Goal: Download file/media

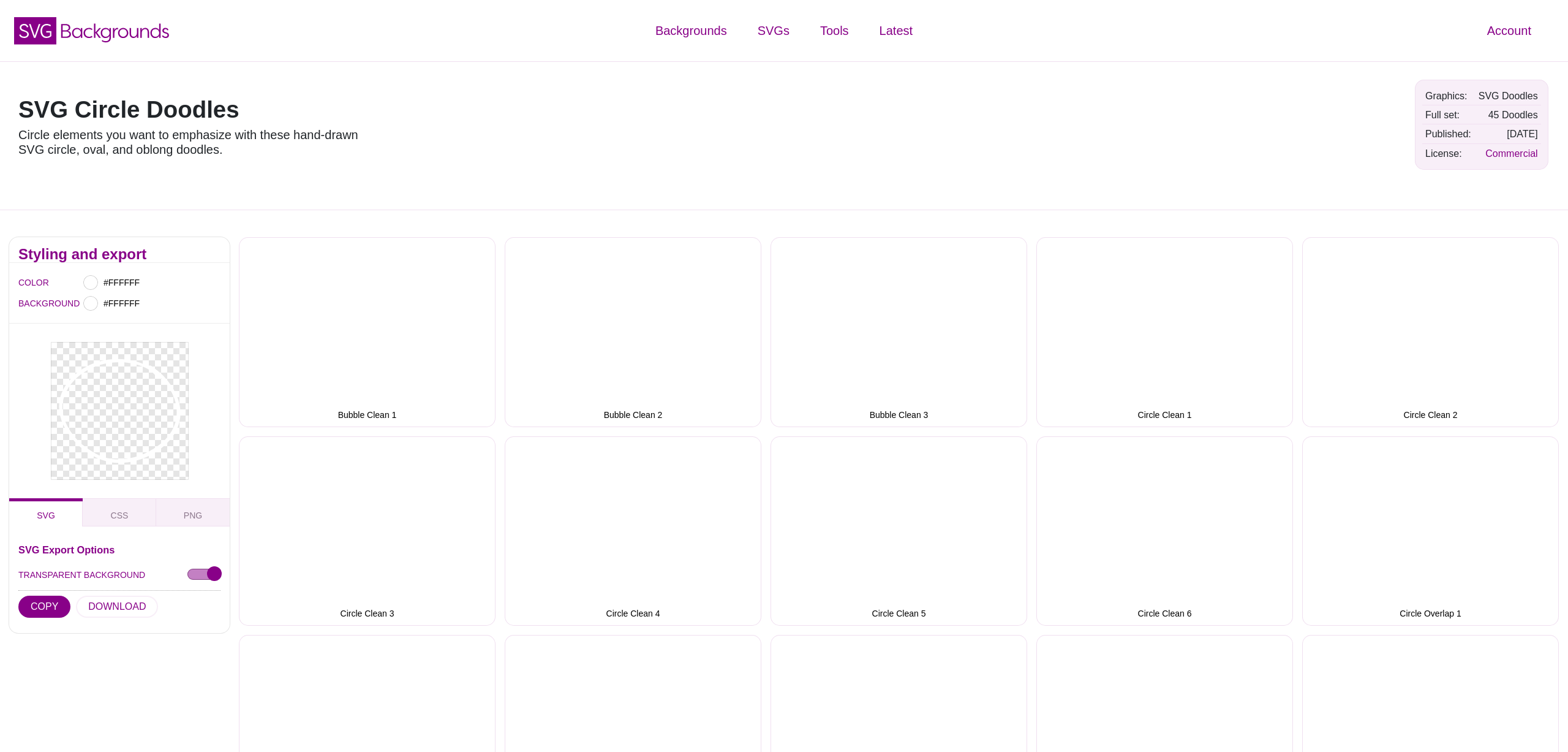
scroll to position [3, 0]
click at [160, 33] on icon at bounding box center [115, 30] width 108 height 19
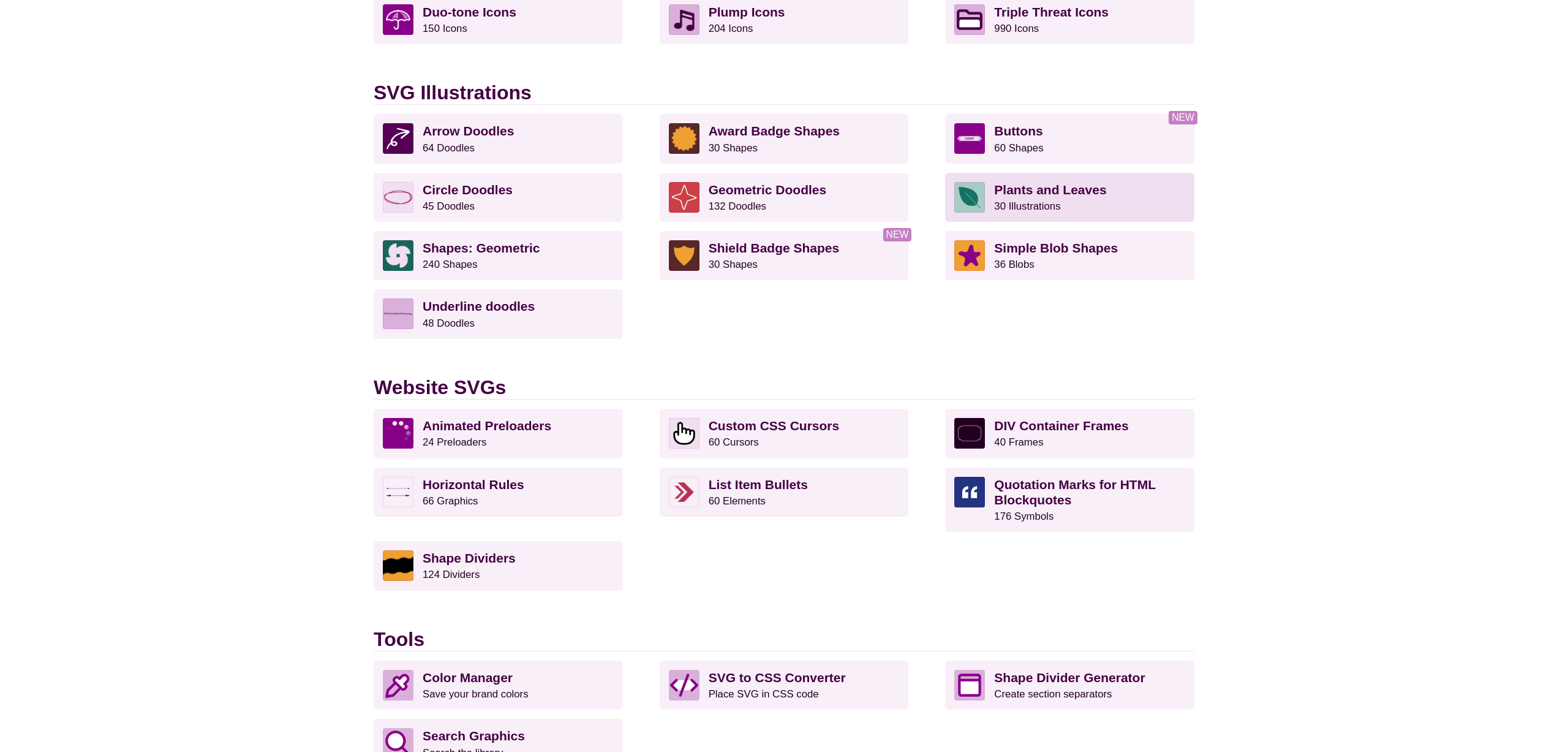
scroll to position [883, 0]
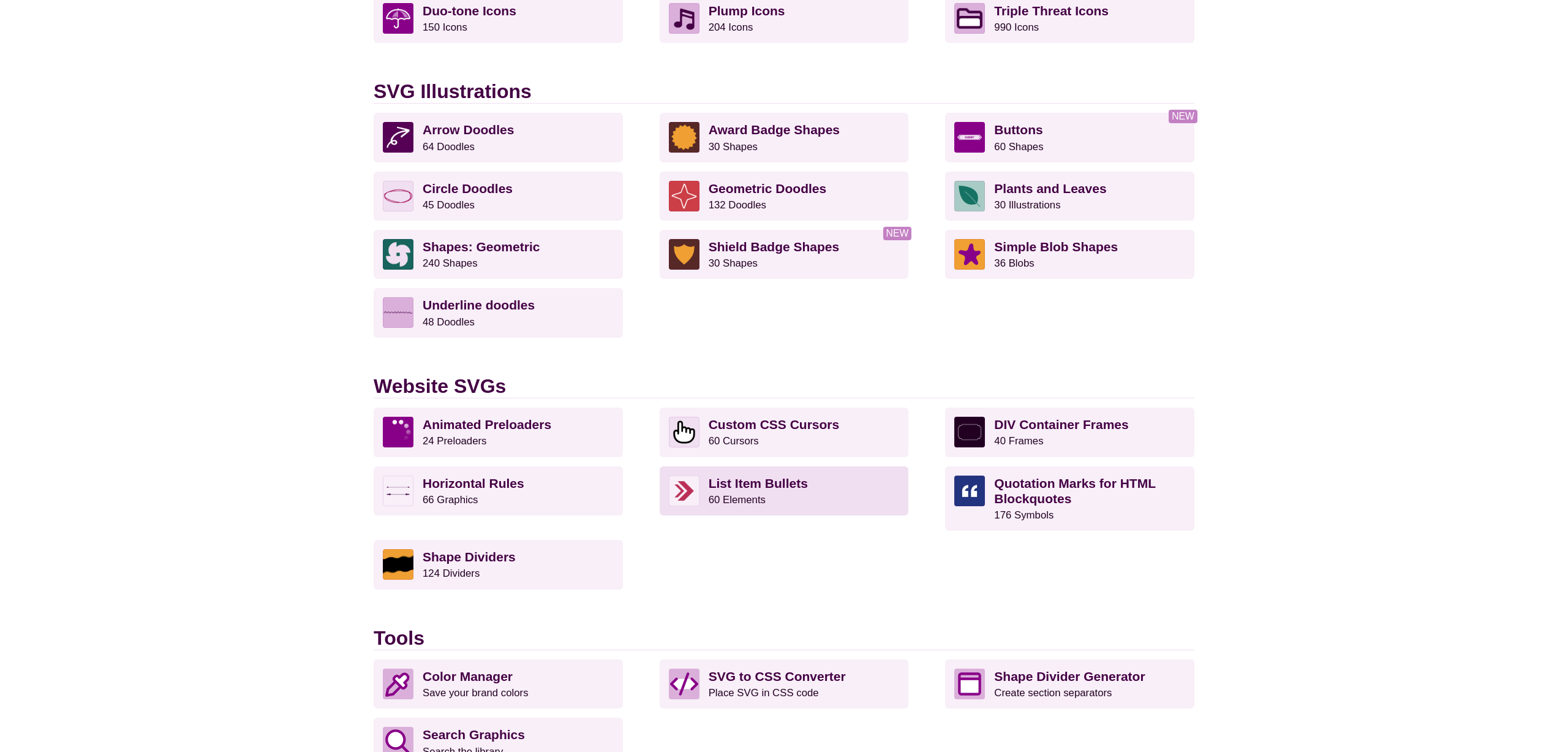
click at [726, 484] on strong "List Item Bullets" at bounding box center [758, 483] width 99 height 14
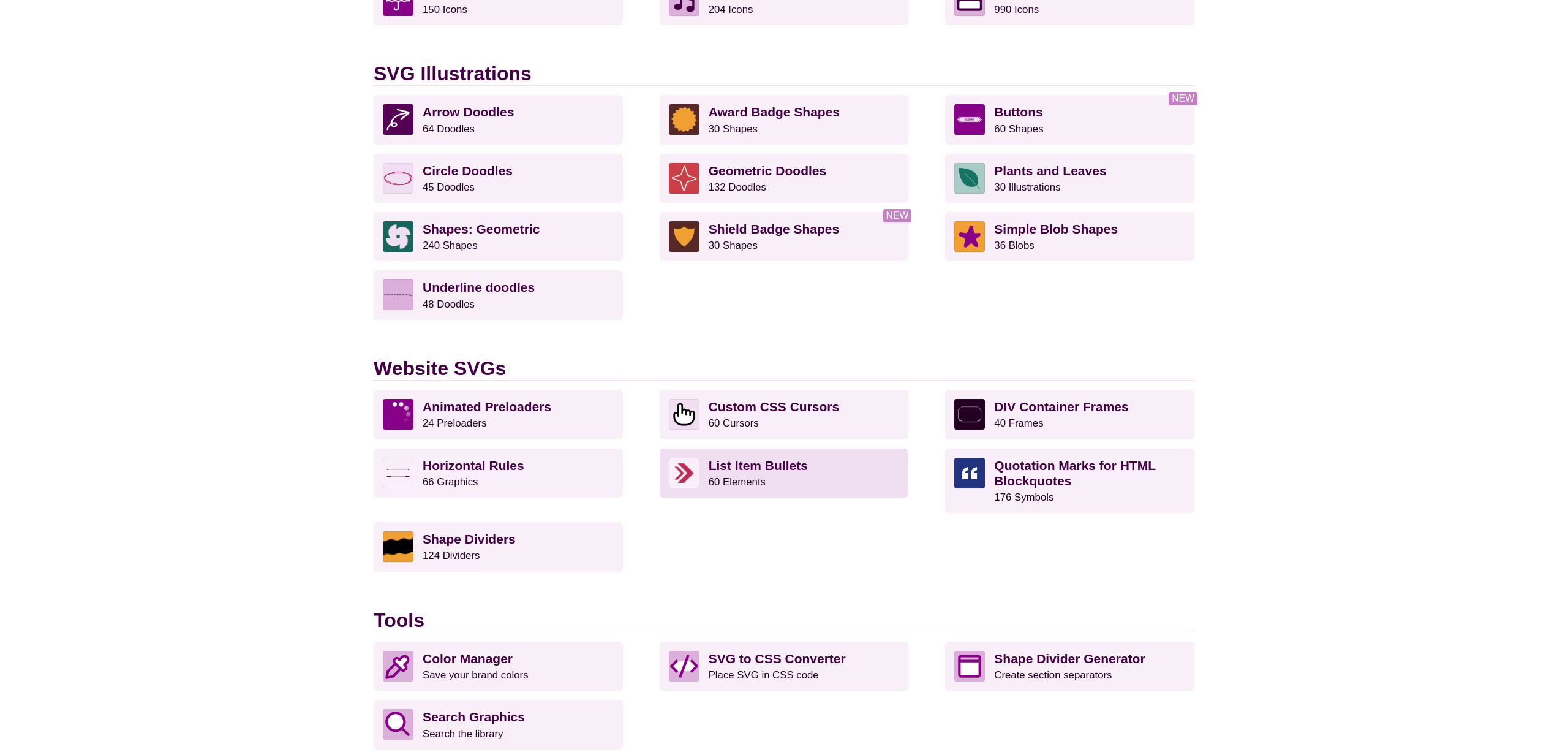
scroll to position [907, 0]
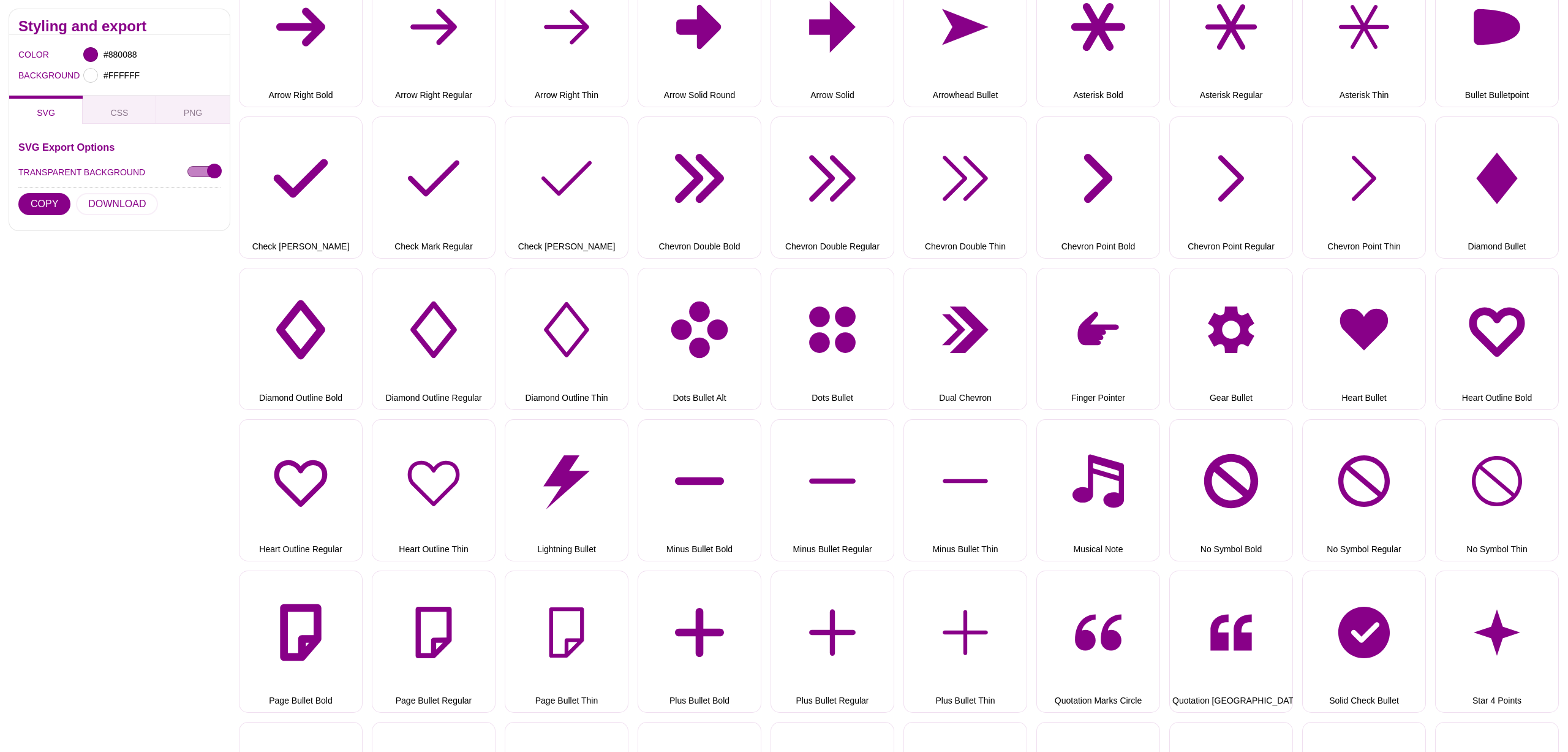
scroll to position [317, 0]
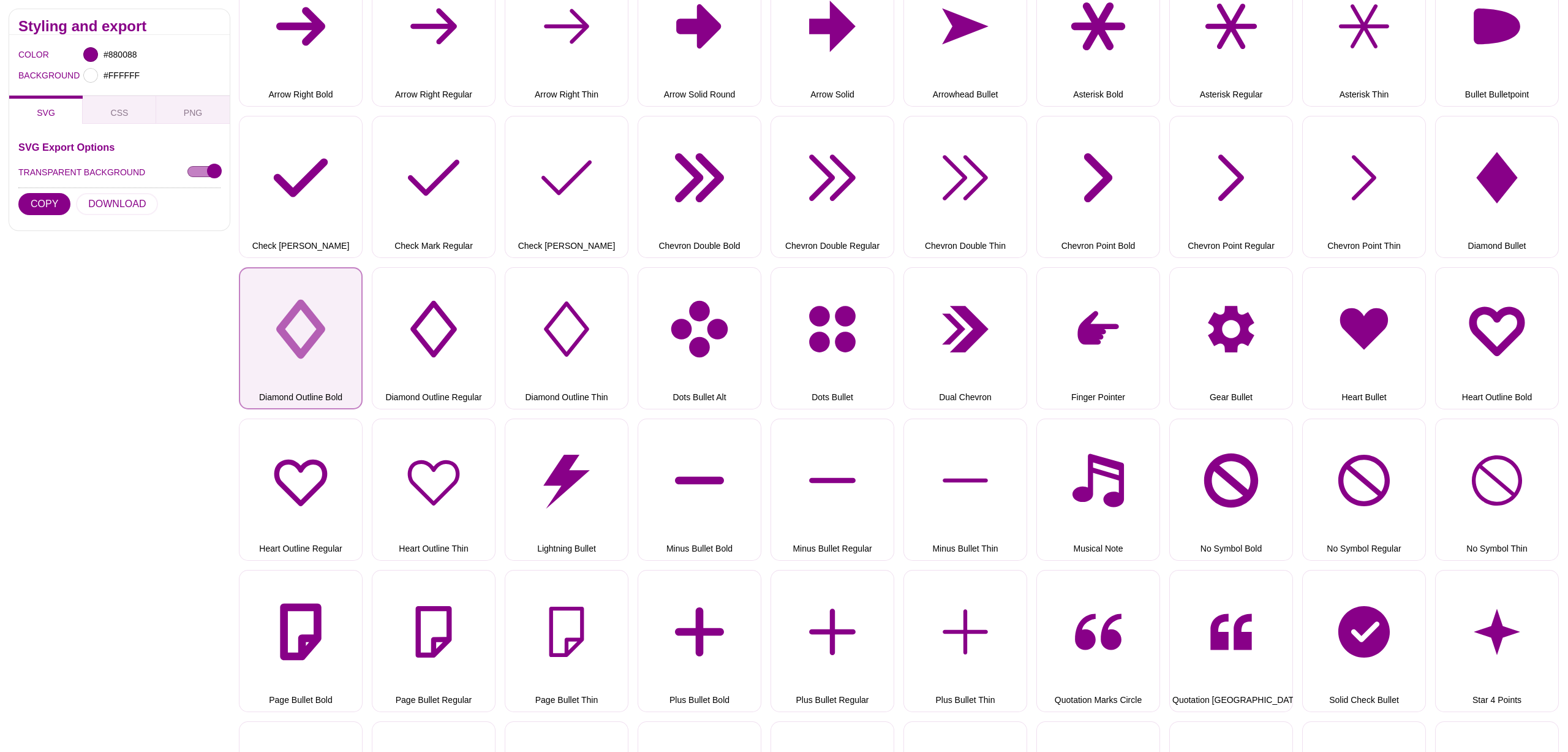
click at [283, 353] on button "Diamond Outline Bold" at bounding box center [300, 337] width 124 height 142
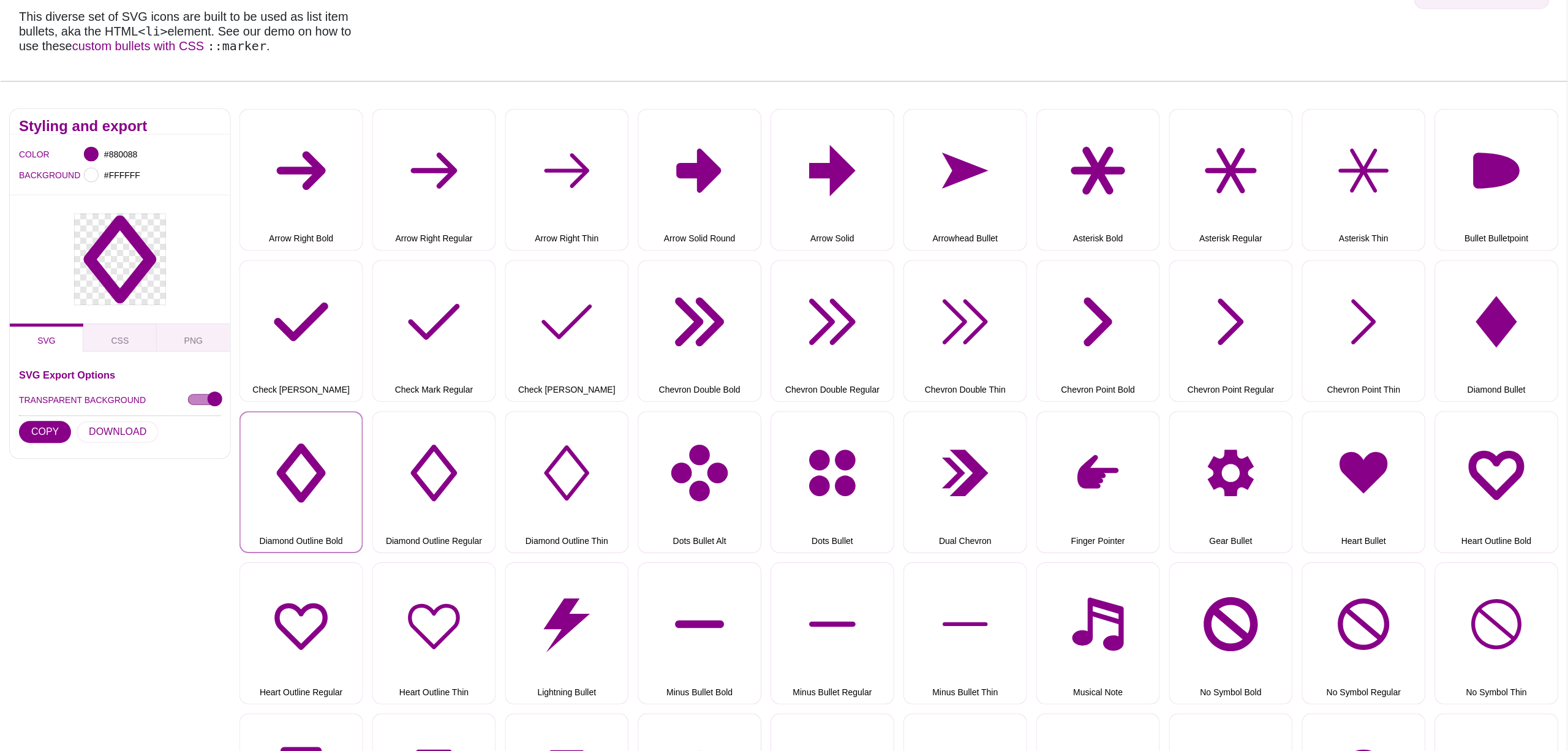
scroll to position [151, 0]
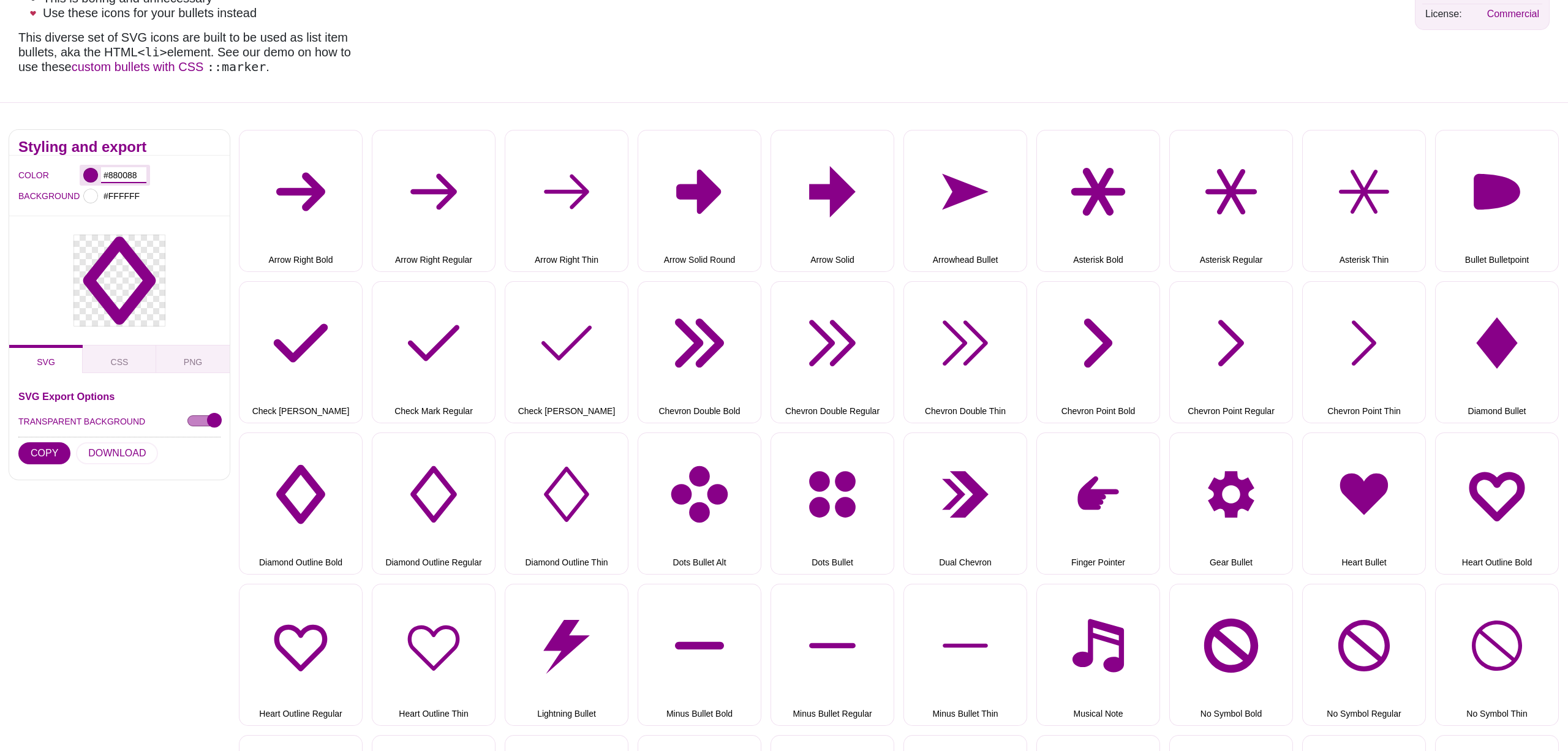
click at [122, 177] on input "#880088" at bounding box center [124, 175] width 45 height 16
paste input "ff9f9e"
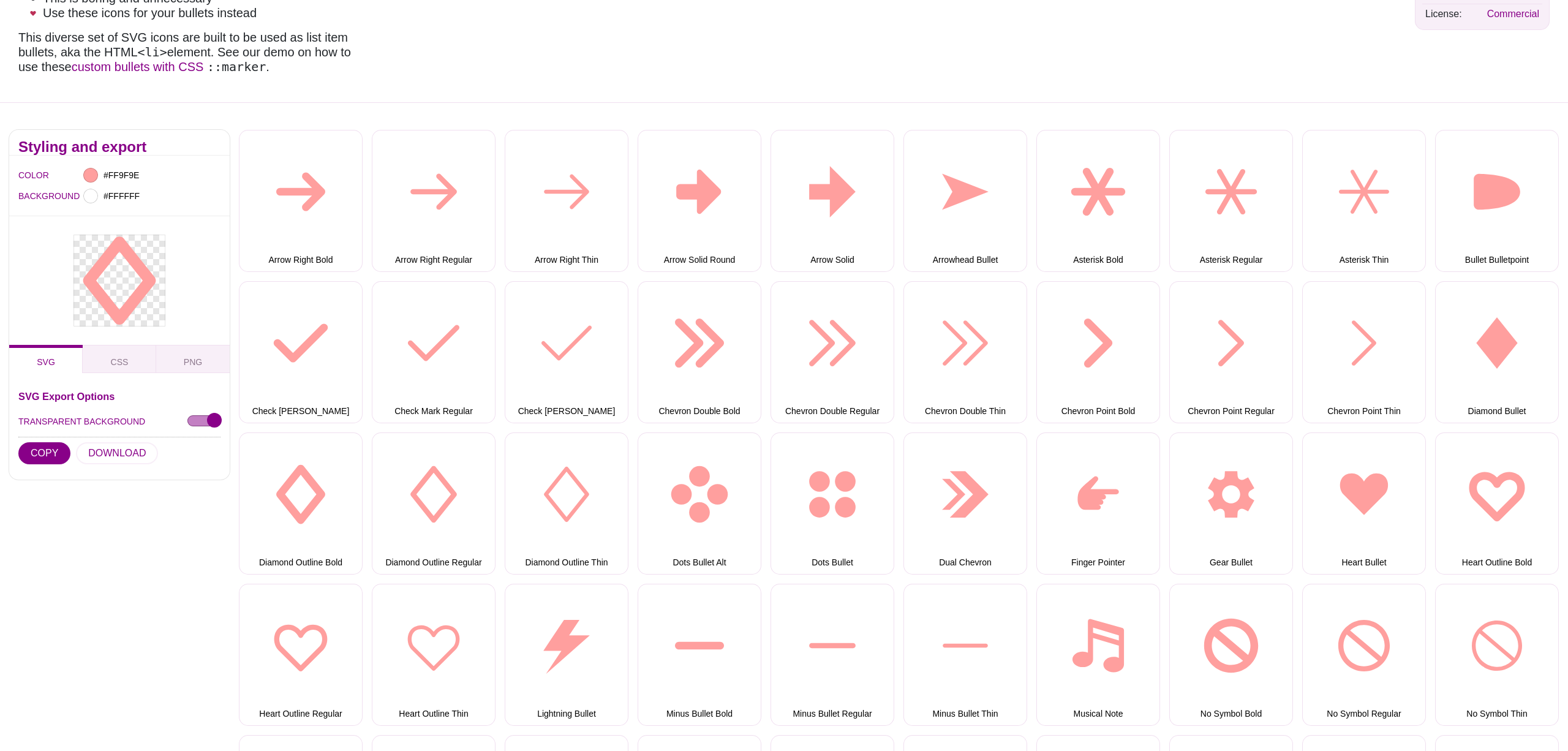
click at [45, 226] on div at bounding box center [119, 280] width 221 height 129
click at [113, 453] on button "DOWNLOAD" at bounding box center [117, 451] width 82 height 22
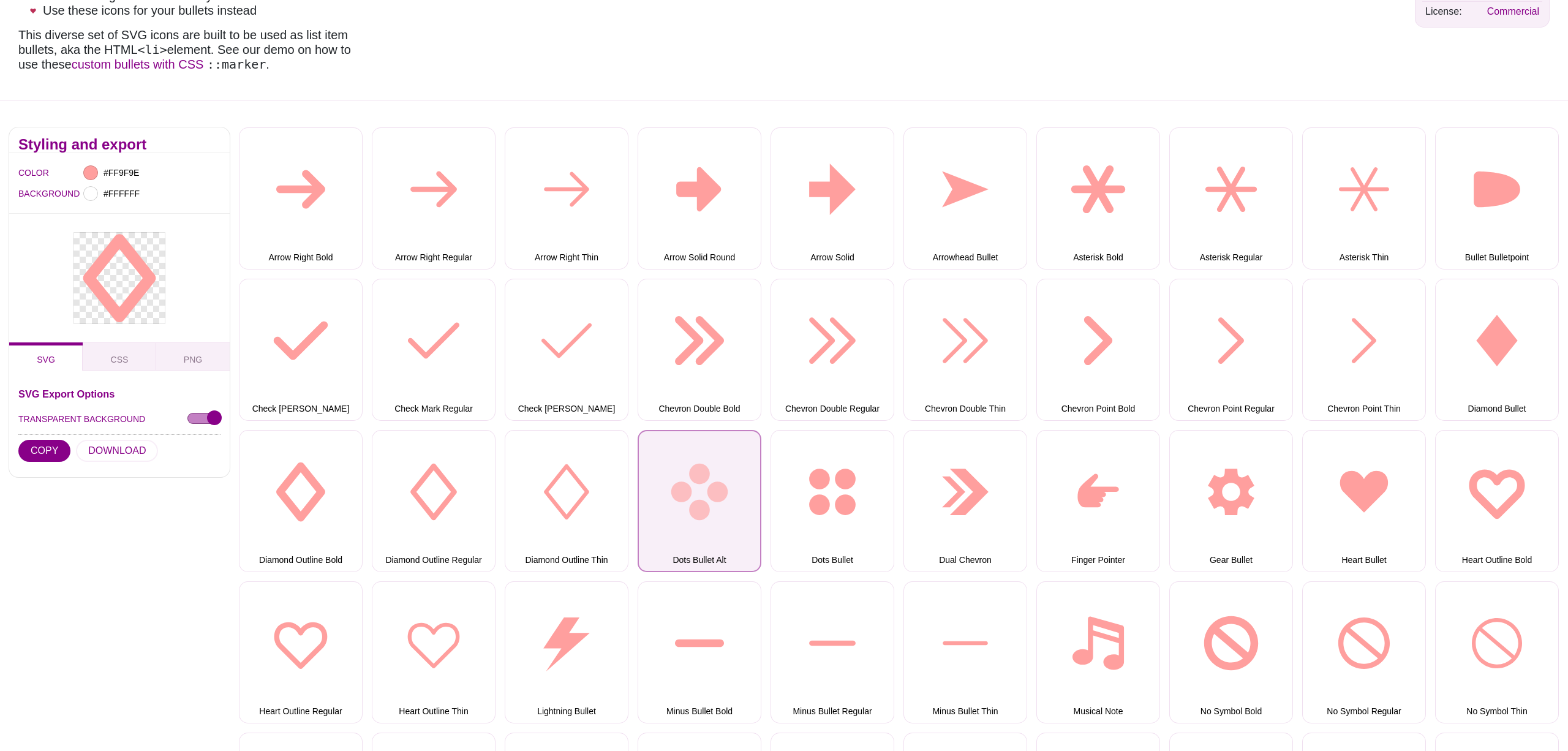
click at [713, 561] on button "Dots Bullet Alt" at bounding box center [699, 500] width 124 height 142
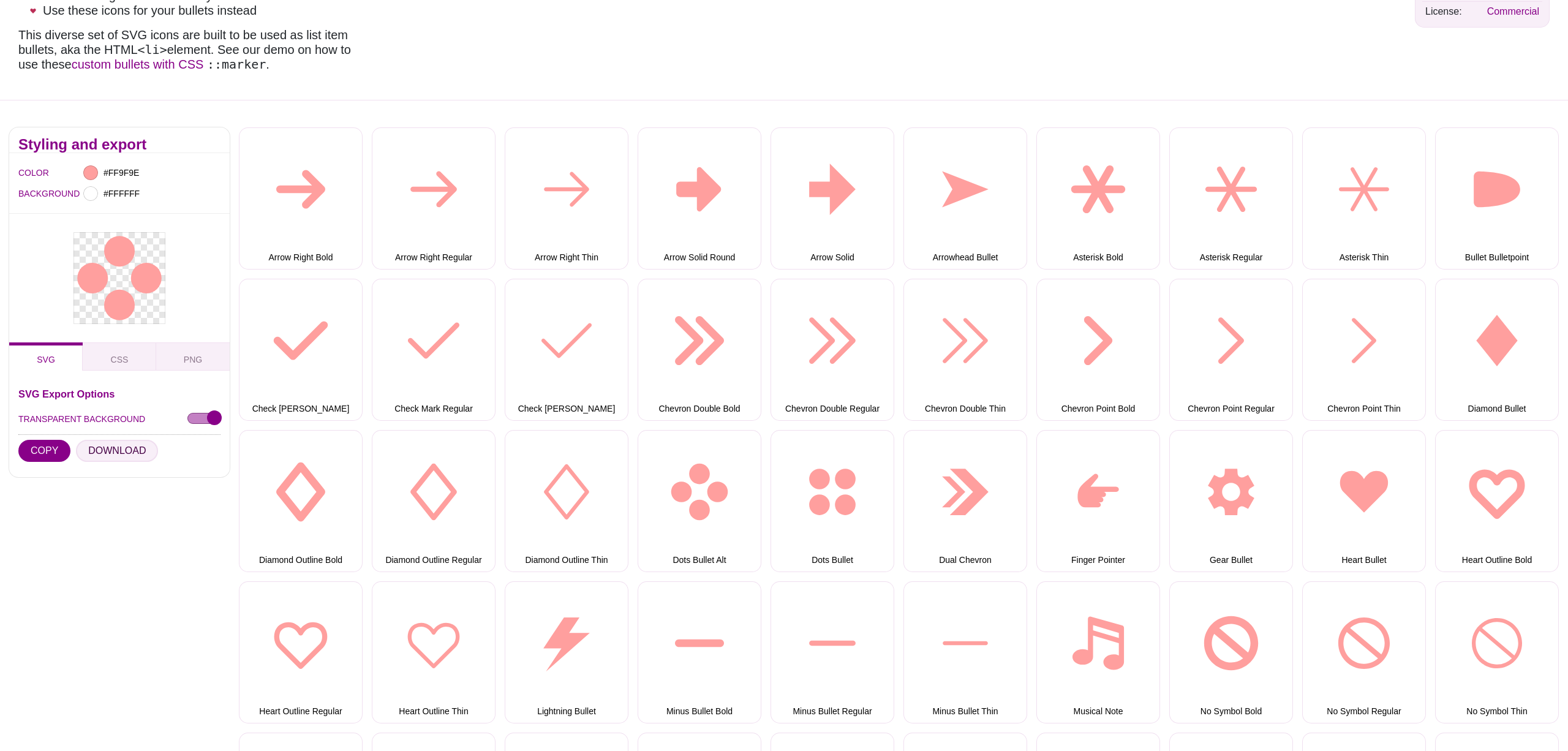
click at [121, 449] on button "DOWNLOAD" at bounding box center [117, 451] width 82 height 22
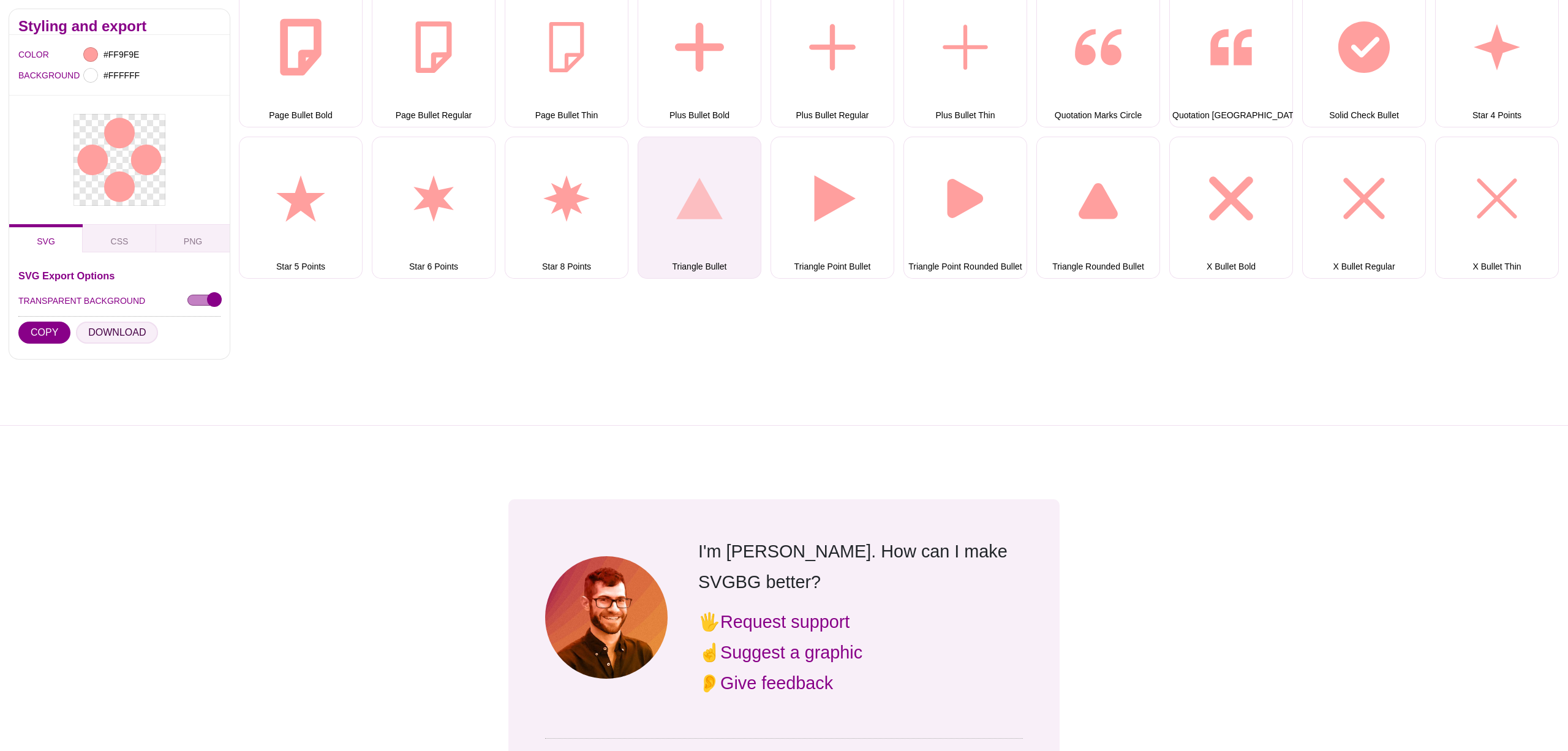
scroll to position [902, 0]
click at [703, 219] on button "Triangle Bullet" at bounding box center [699, 207] width 124 height 142
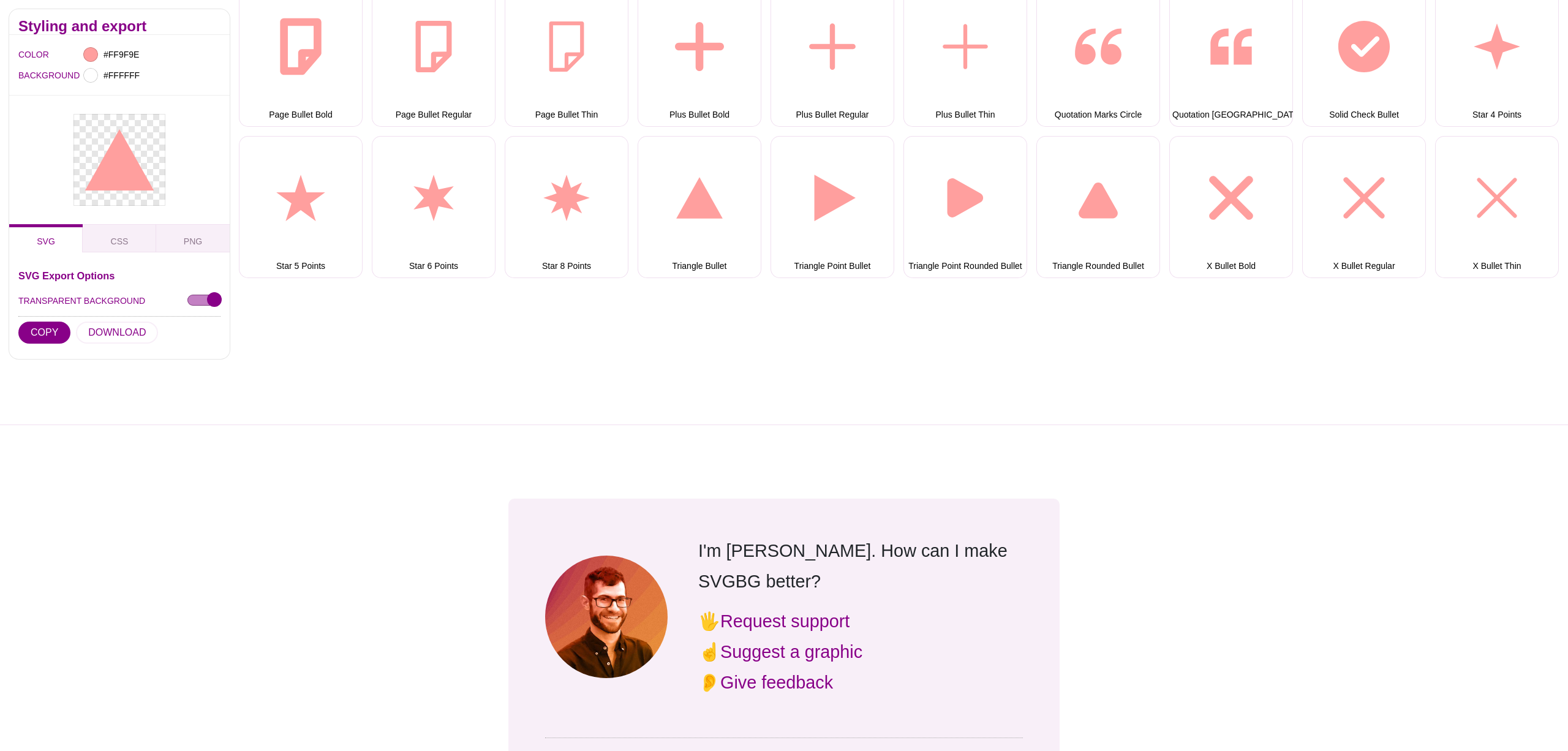
click at [91, 333] on div at bounding box center [119, 351] width 239 height 147
click at [100, 333] on div at bounding box center [119, 351] width 239 height 147
click at [124, 389] on div at bounding box center [119, 351] width 239 height 147
click at [114, 331] on div at bounding box center [119, 351] width 239 height 147
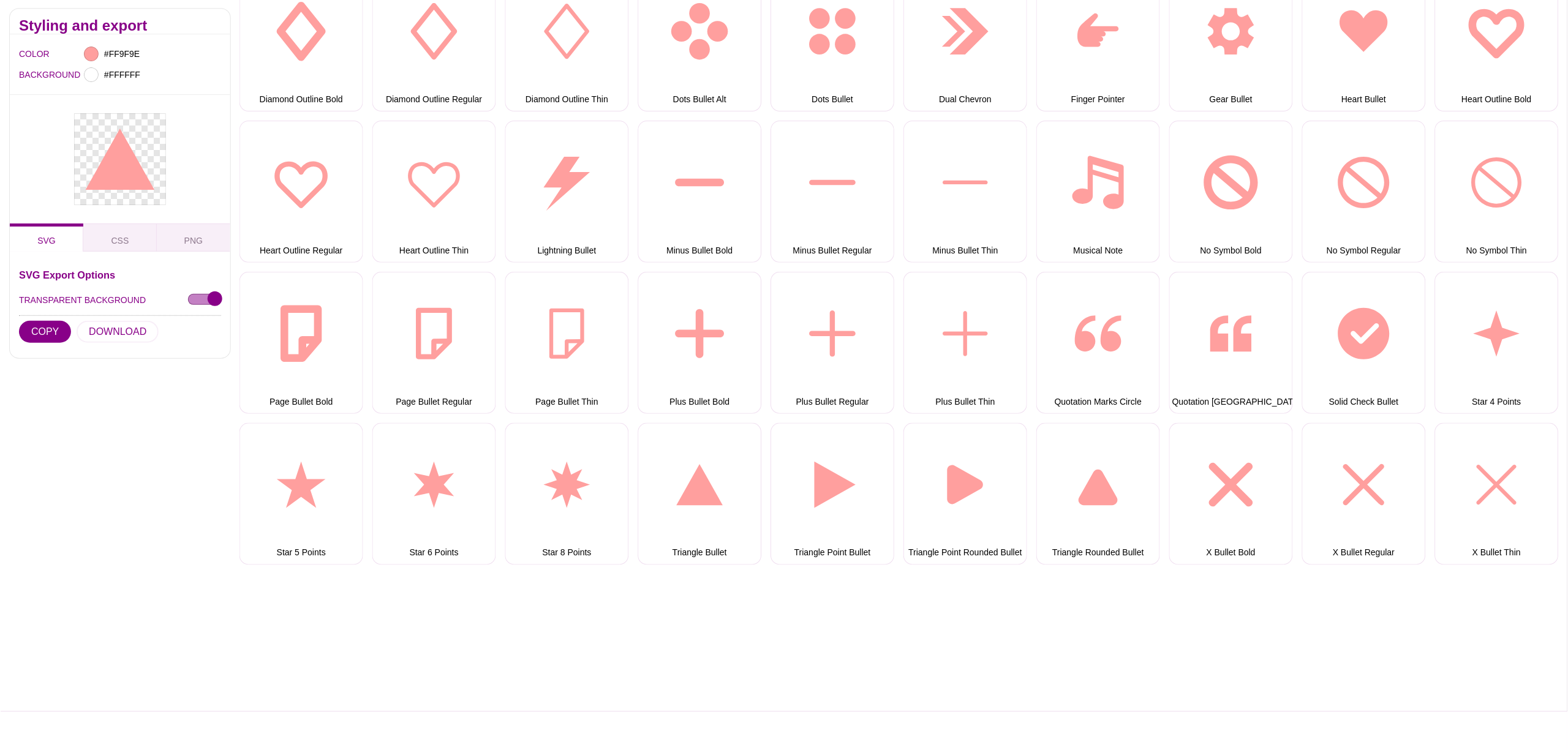
scroll to position [613, 0]
click at [115, 330] on button "DOWNLOAD" at bounding box center [117, 333] width 82 height 22
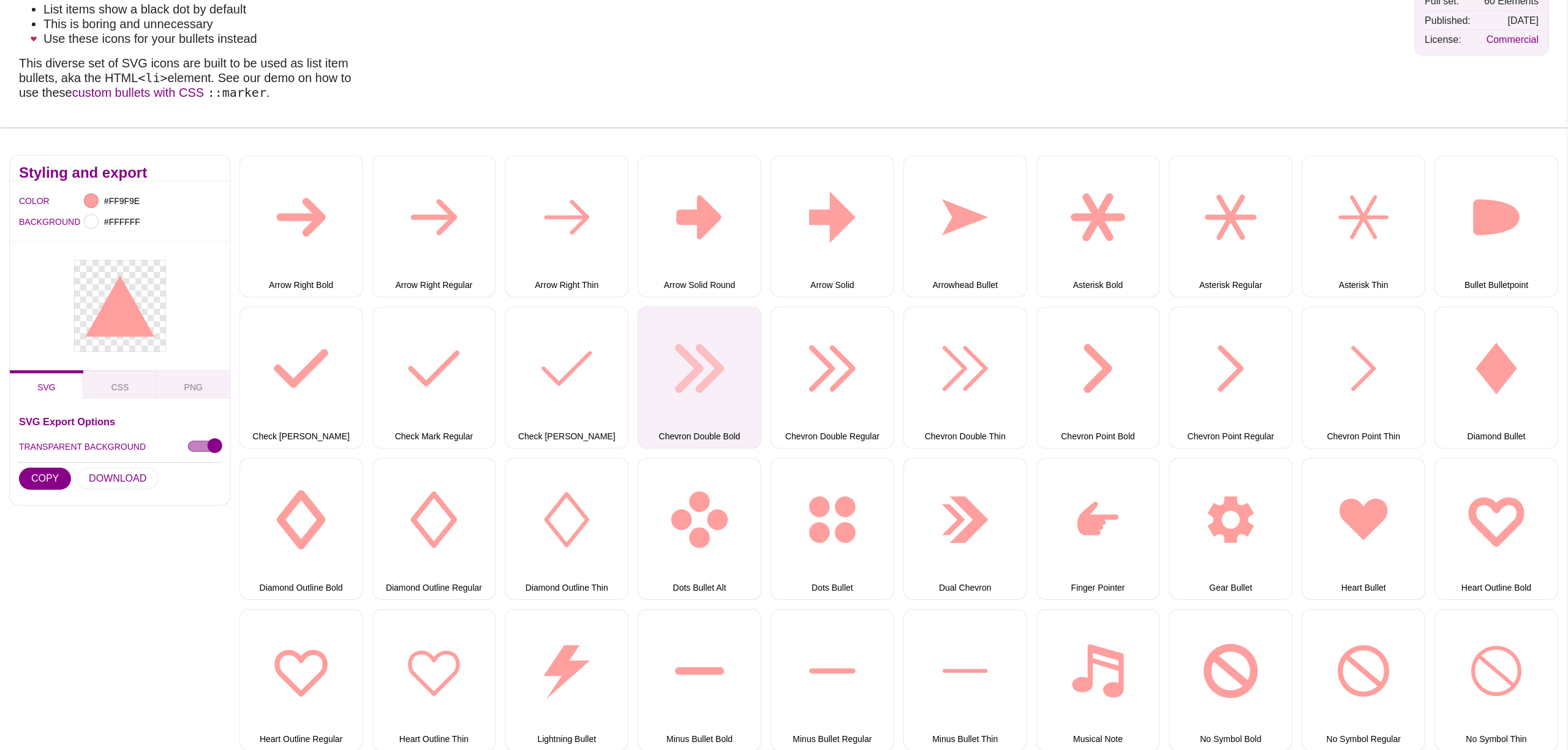
scroll to position [0, 0]
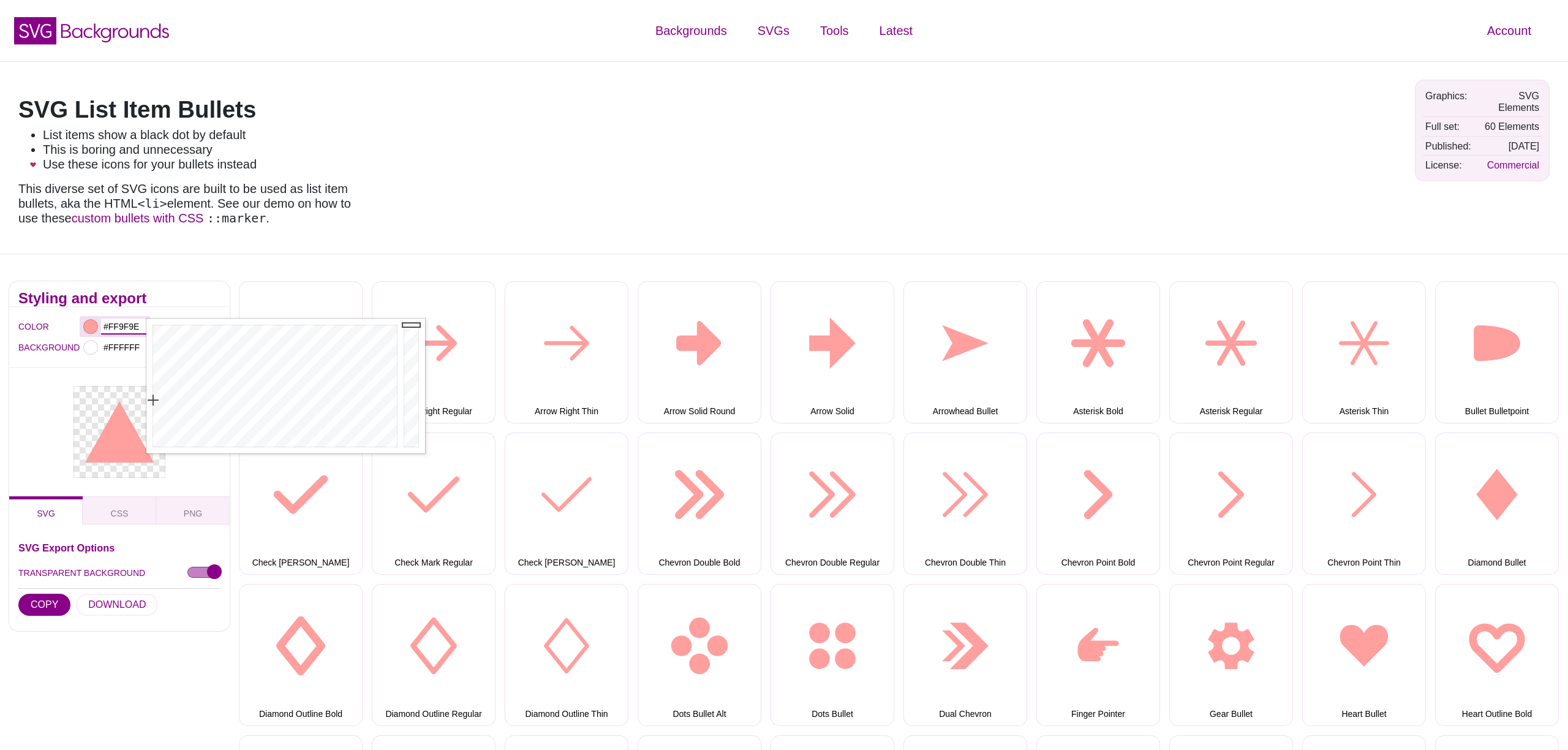
click at [120, 326] on input "#FF9F9E" at bounding box center [124, 326] width 45 height 16
drag, startPoint x: 109, startPoint y: 328, endPoint x: 145, endPoint y: 327, distance: 36.0
click at [145, 327] on input "#FF9F9E" at bounding box center [124, 326] width 45 height 16
type input "#FFFFFF"
click at [330, 227] on div "SVG List Item Bullets List items show a black dot by default This is boring and…" at bounding box center [193, 157] width 368 height 174
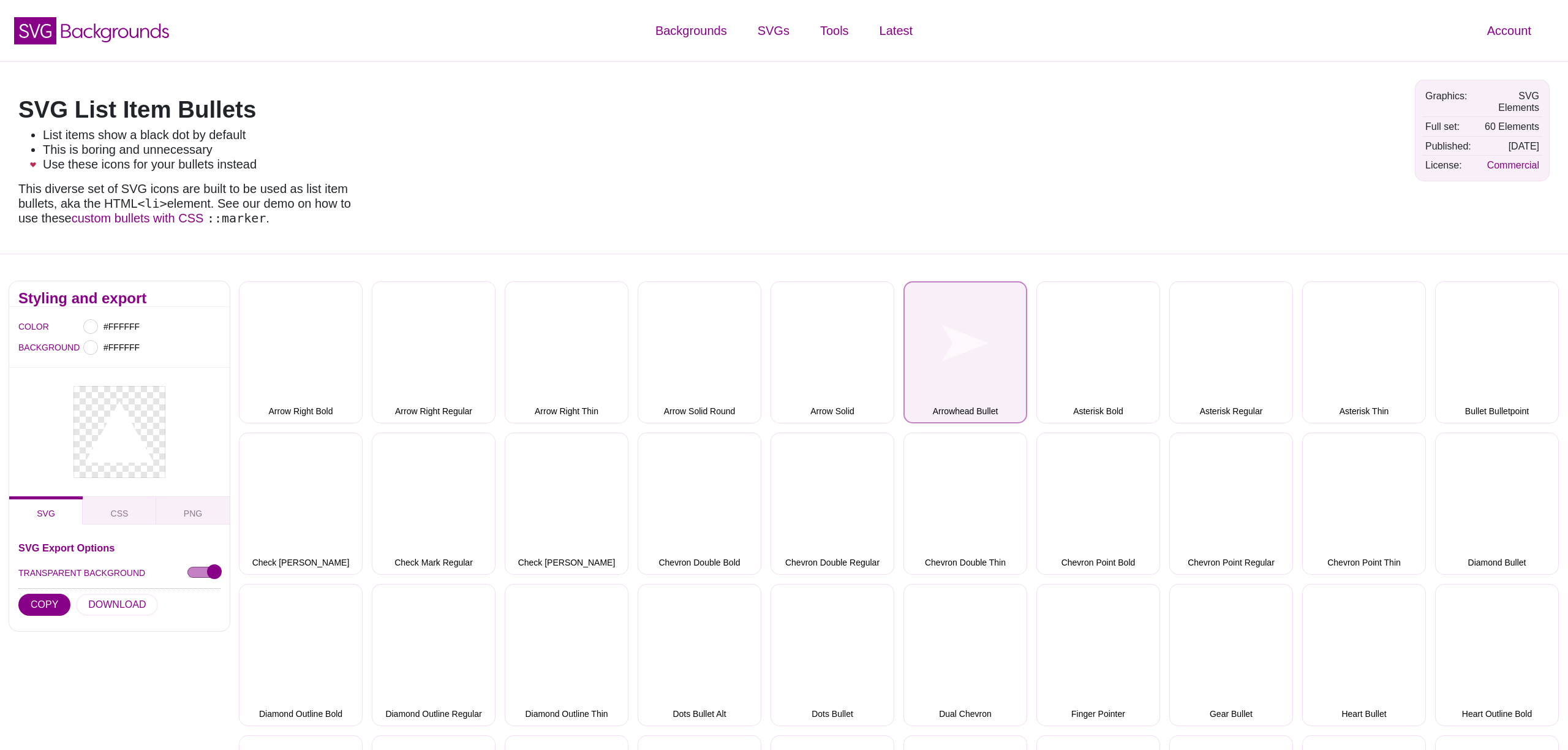
click at [959, 347] on button "Arrowhead Bullet" at bounding box center [965, 352] width 124 height 142
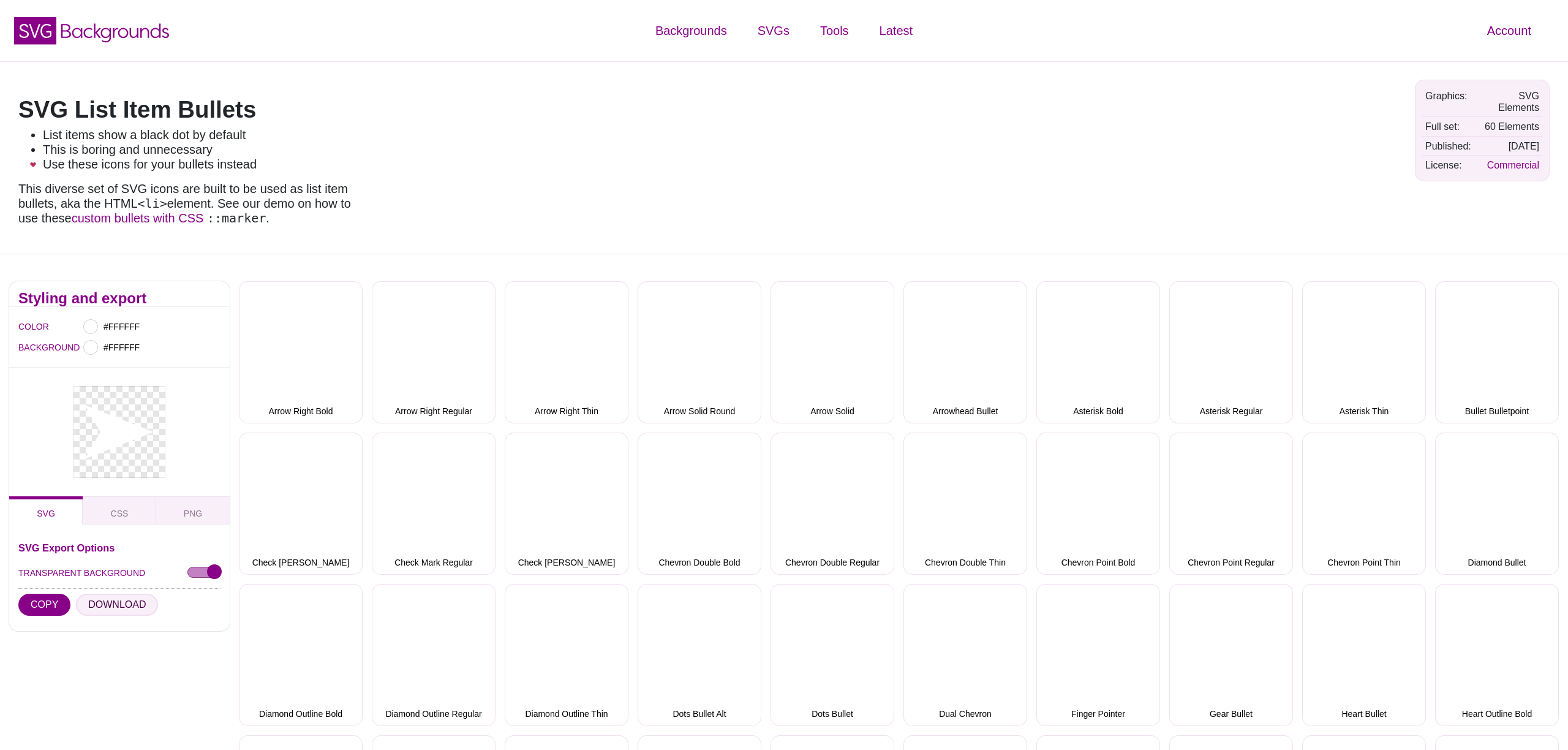
click at [111, 604] on button "DOWNLOAD" at bounding box center [117, 605] width 82 height 22
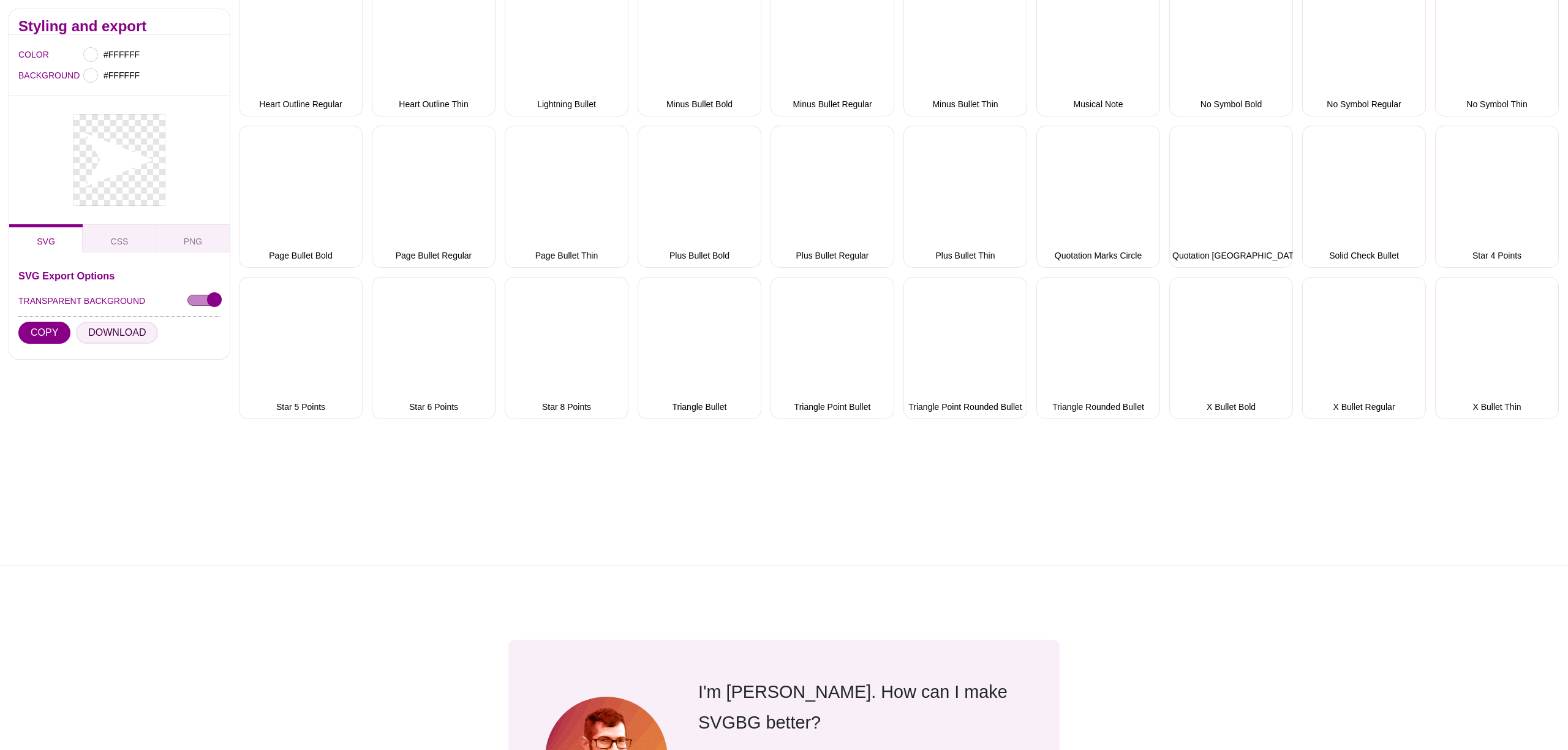
scroll to position [755, 0]
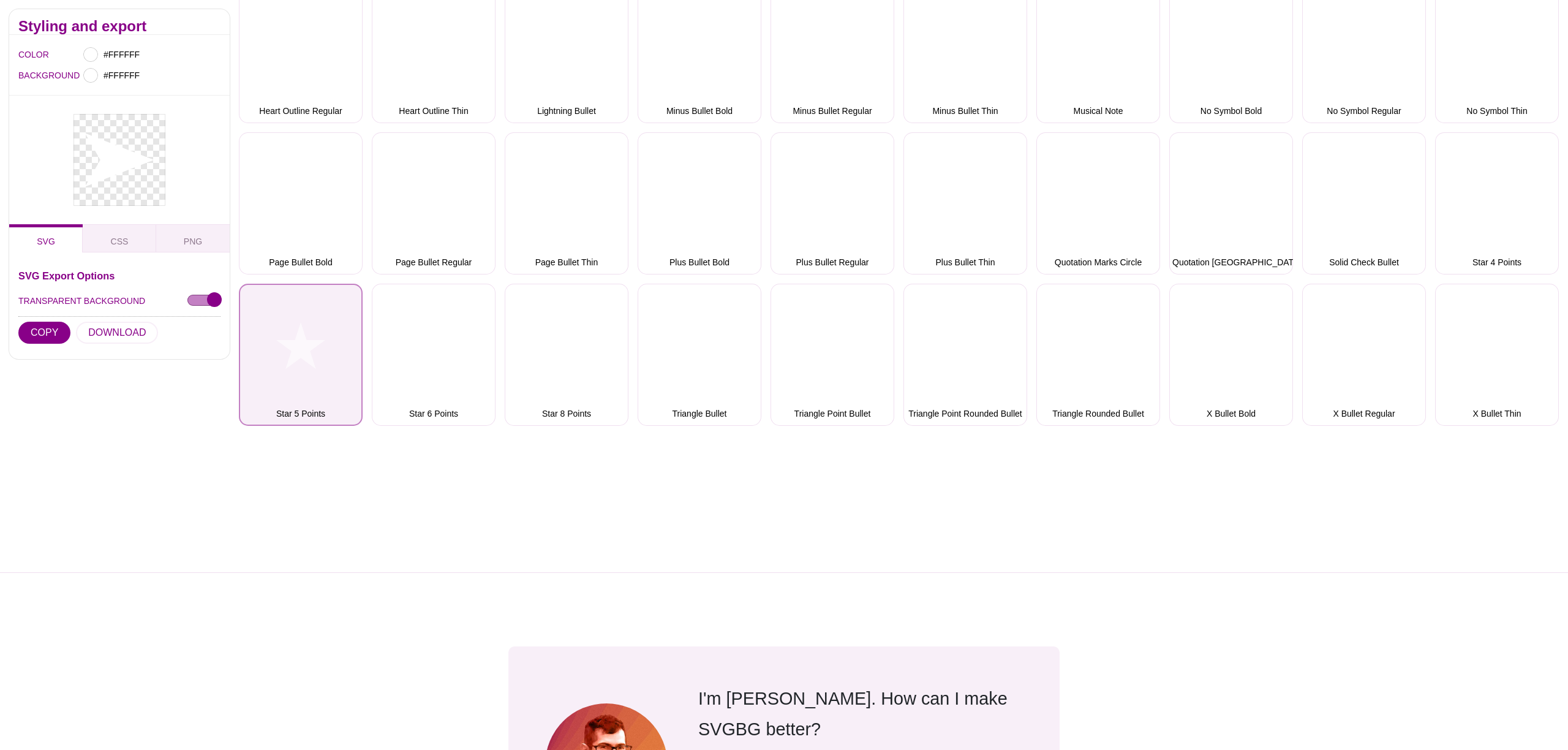
click at [313, 369] on button "Star 5 Points" at bounding box center [300, 354] width 124 height 142
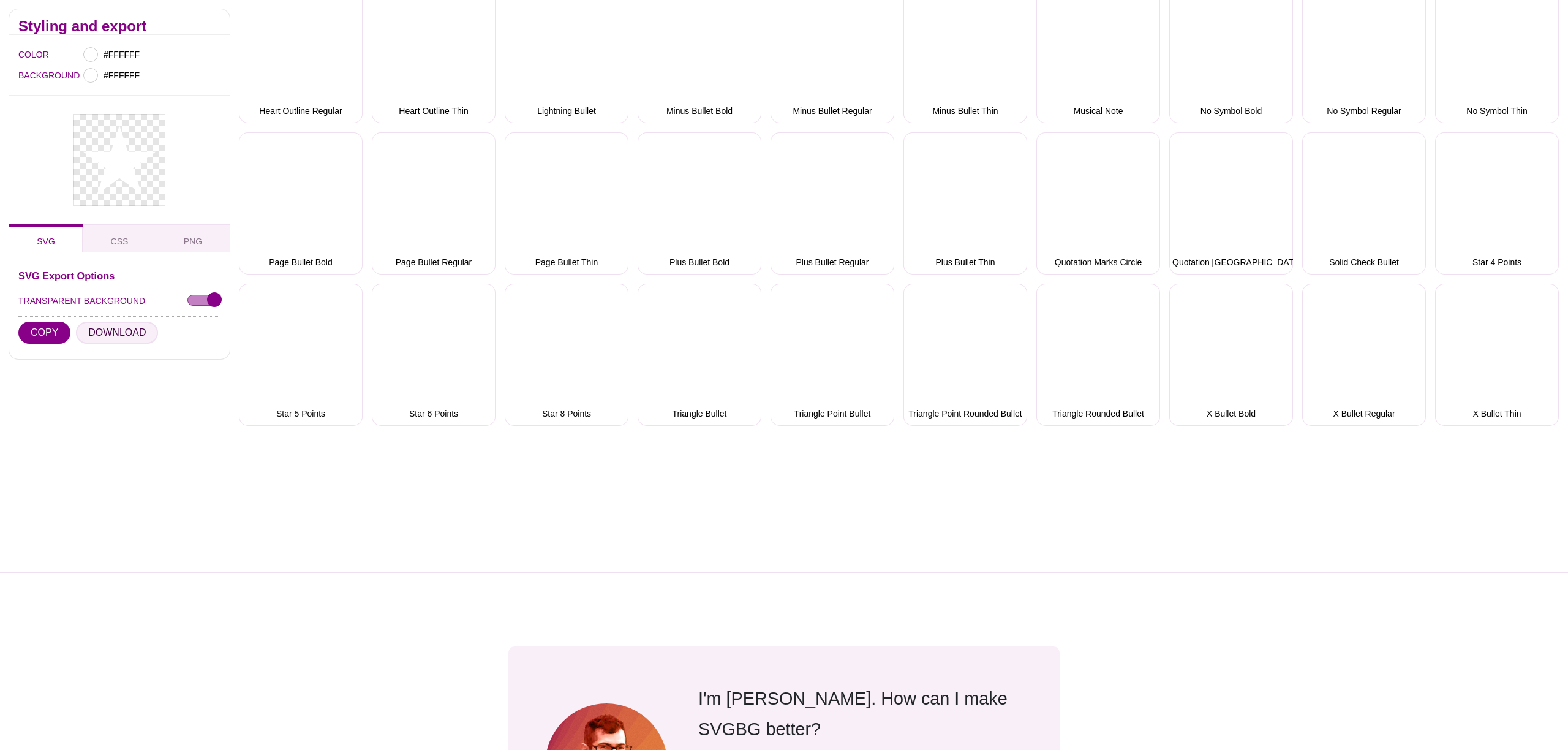
click at [125, 332] on button "DOWNLOAD" at bounding box center [117, 333] width 82 height 22
